Goal: Navigation & Orientation: Find specific page/section

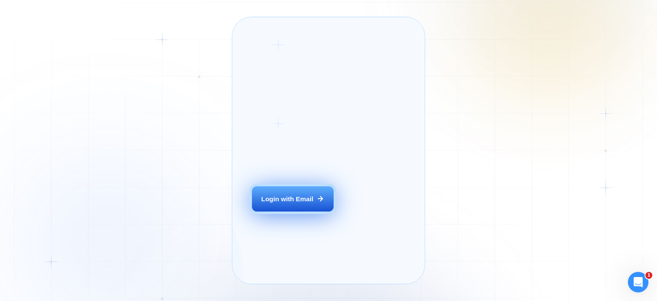
click at [273, 203] on div "Login with Email" at bounding box center [287, 198] width 52 height 9
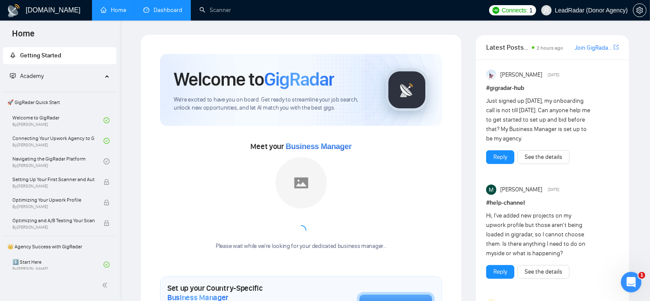
click at [156, 9] on link "Dashboard" at bounding box center [162, 9] width 39 height 7
